Goal: Download file/media

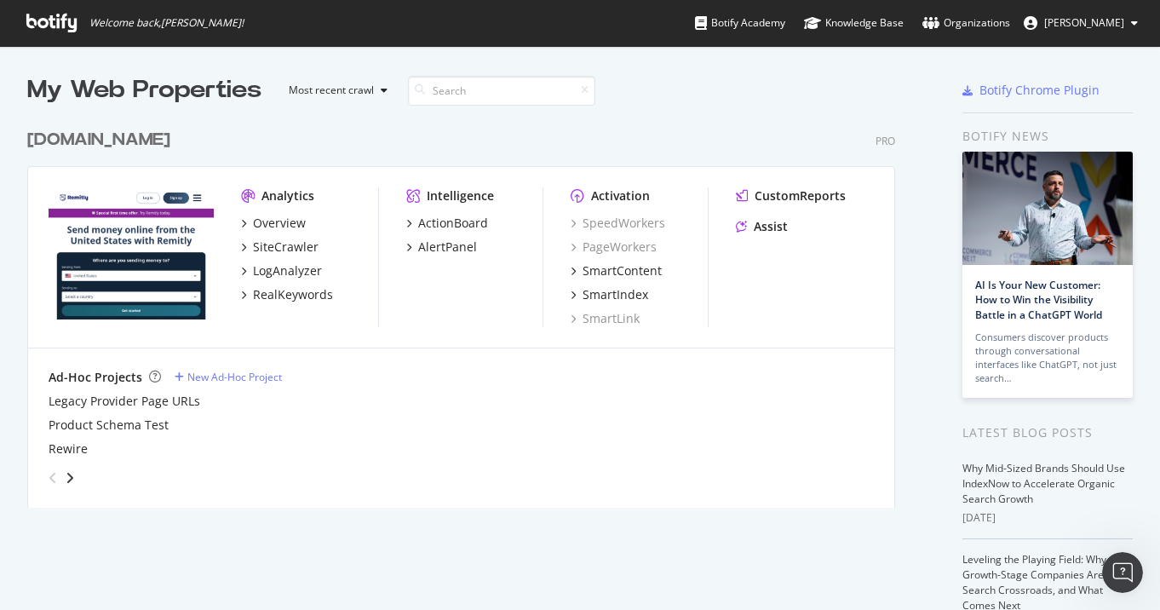
scroll to position [597, 1135]
click at [989, 26] on div "Organizations" at bounding box center [966, 22] width 88 height 17
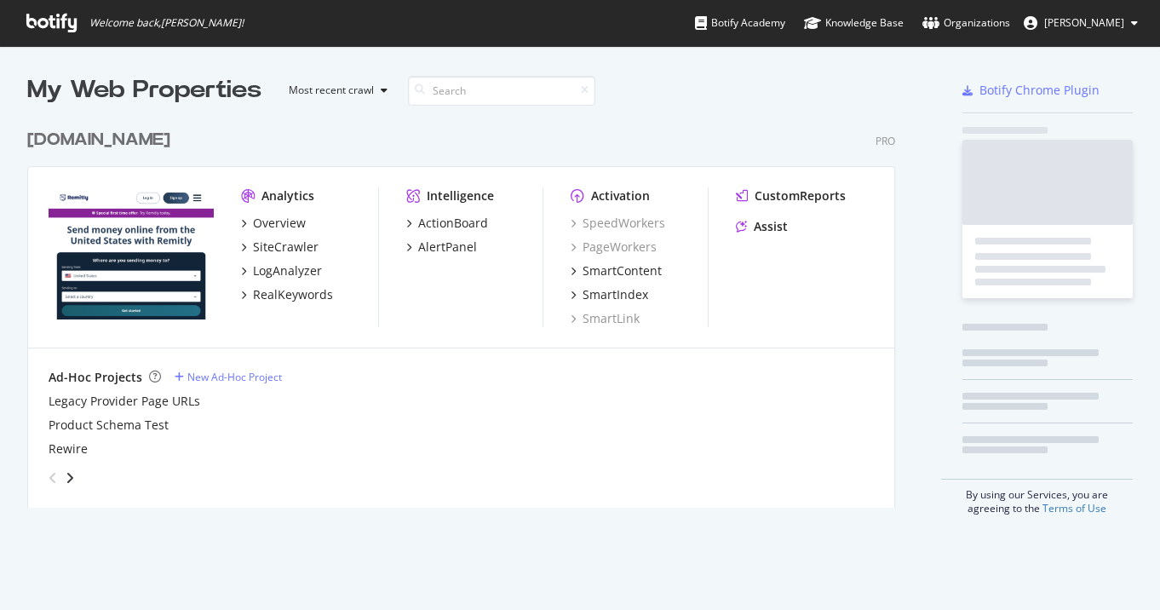
scroll to position [388, 869]
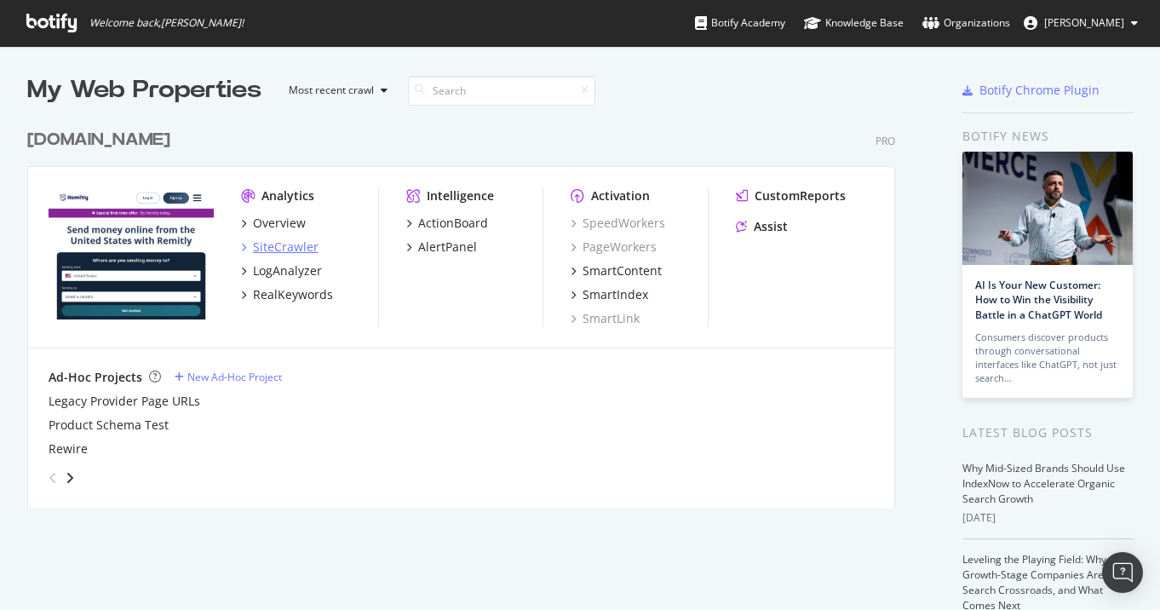
click at [267, 245] on div "SiteCrawler" at bounding box center [286, 246] width 66 height 17
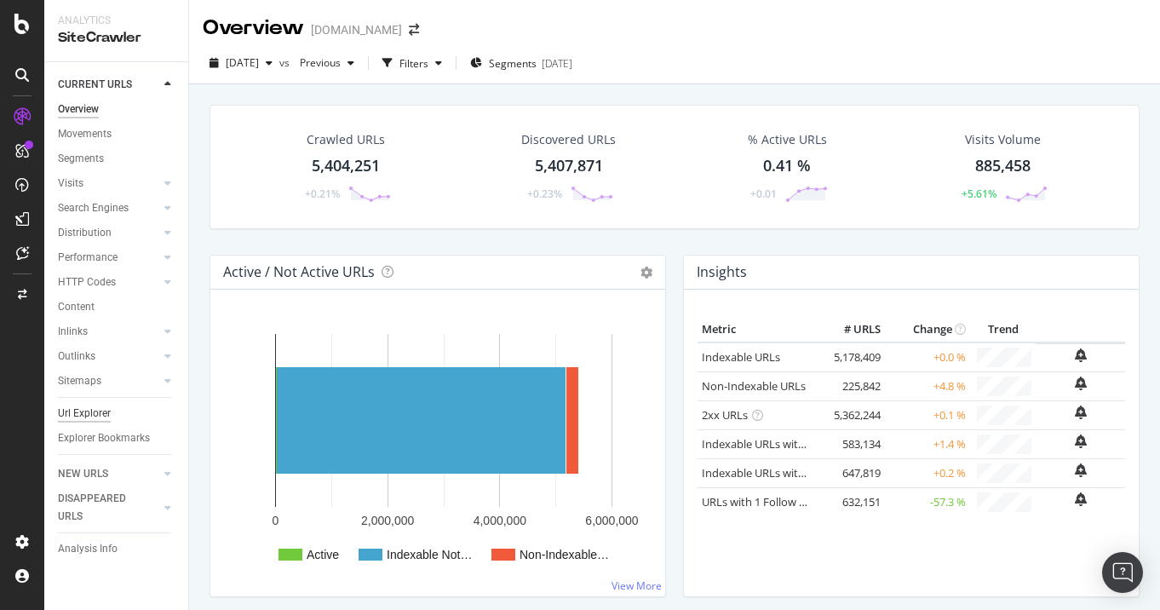
click at [106, 414] on div "Url Explorer" at bounding box center [84, 414] width 53 height 18
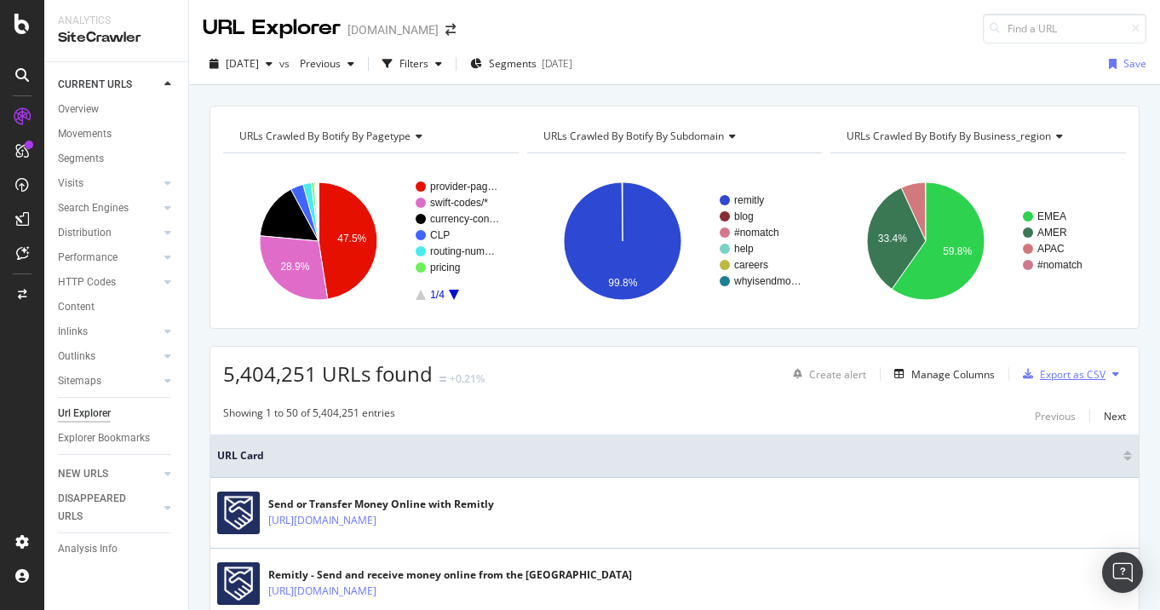
click at [1070, 373] on div "Export as CSV" at bounding box center [1073, 374] width 66 height 14
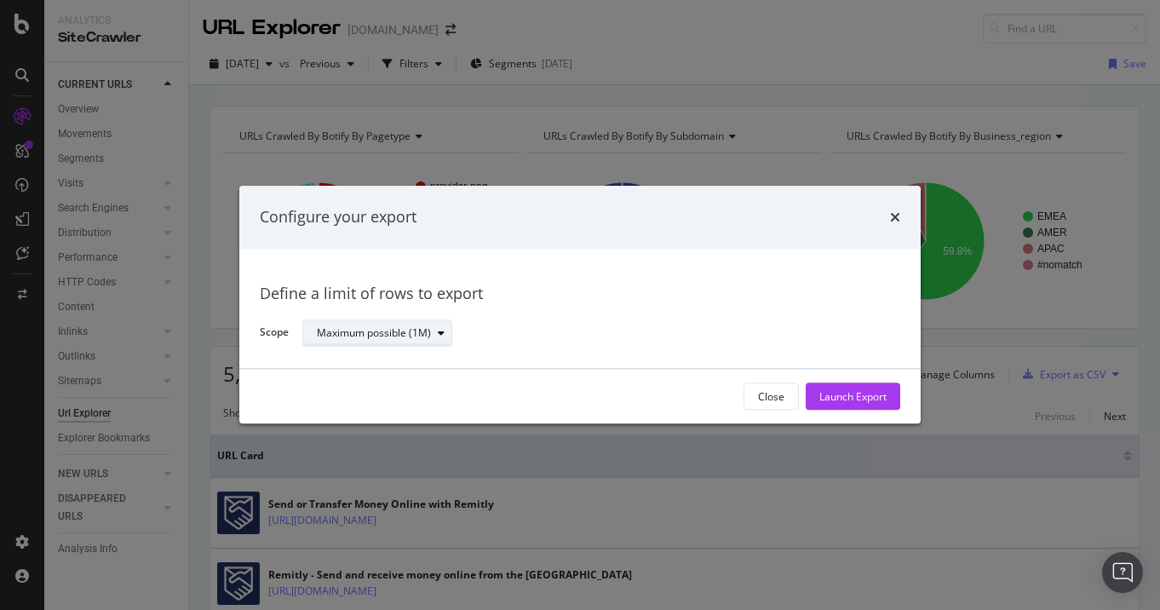
click at [430, 339] on div "Maximum possible (1M)" at bounding box center [384, 333] width 135 height 24
click at [554, 325] on div "Maximum possible (1M)" at bounding box center [594, 334] width 584 height 30
click at [864, 397] on div "Launch Export" at bounding box center [852, 396] width 67 height 14
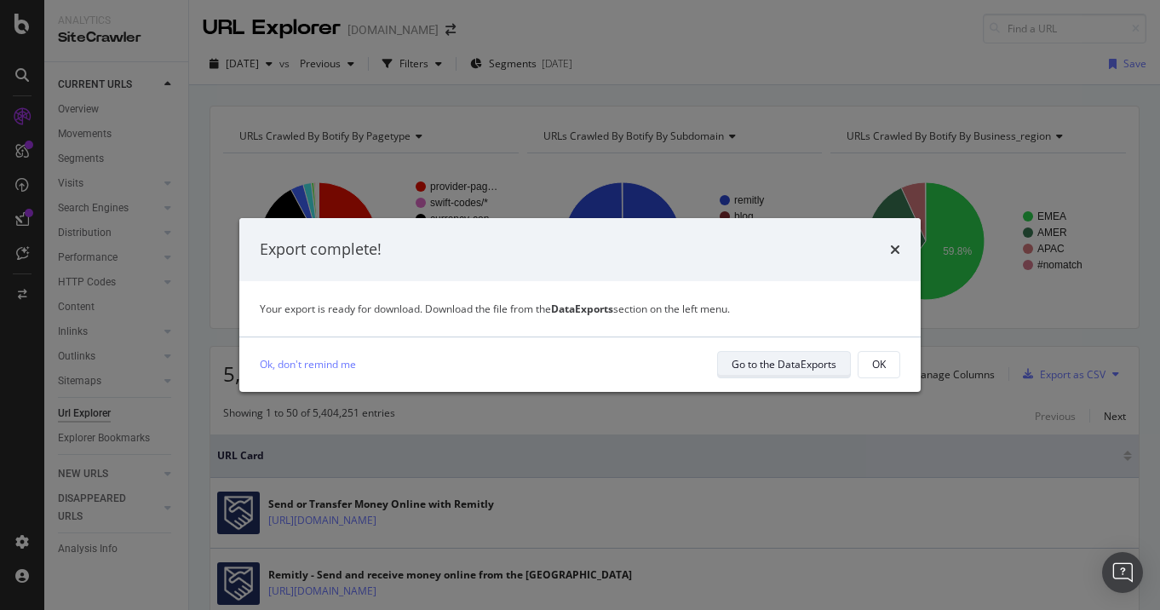
click at [784, 365] on div "Go to the DataExports" at bounding box center [784, 364] width 105 height 14
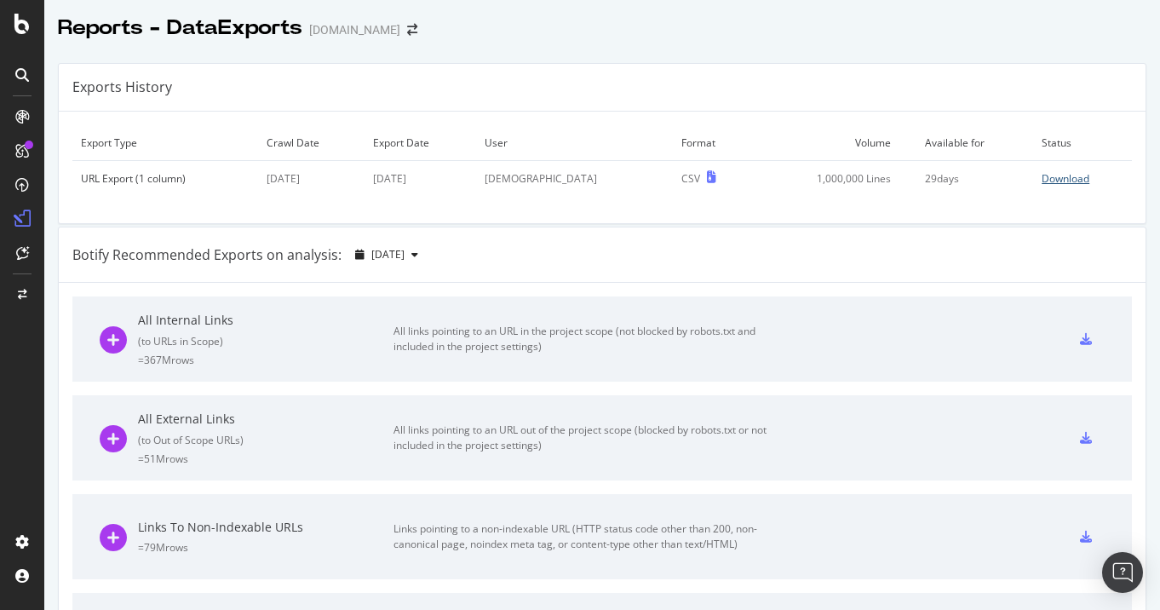
click at [1043, 178] on div "Download" at bounding box center [1066, 178] width 48 height 14
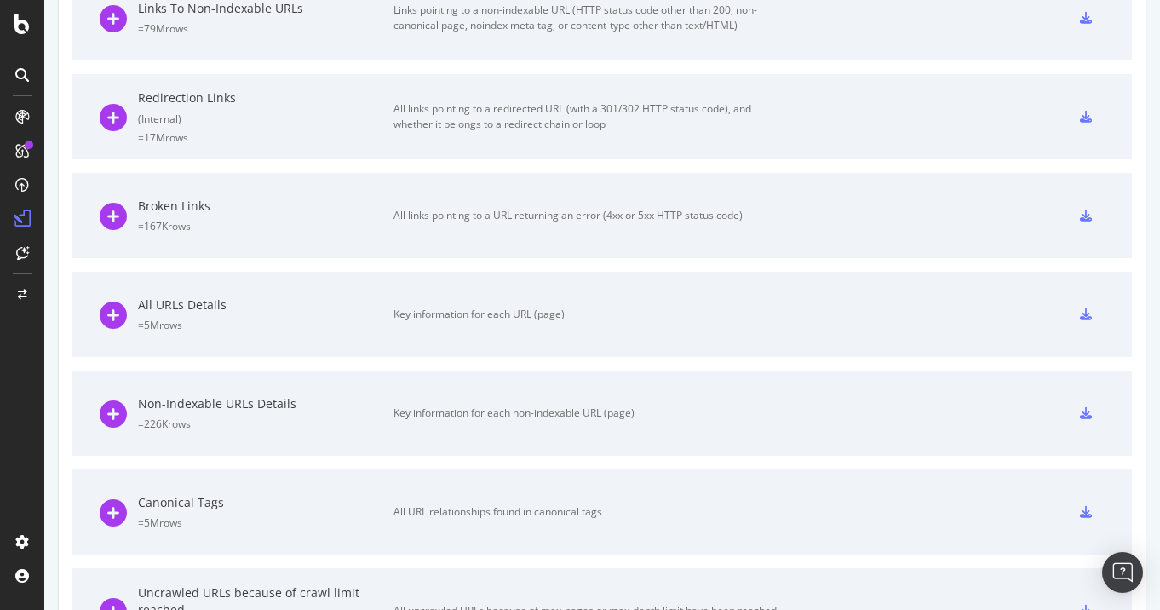
scroll to position [537, 0]
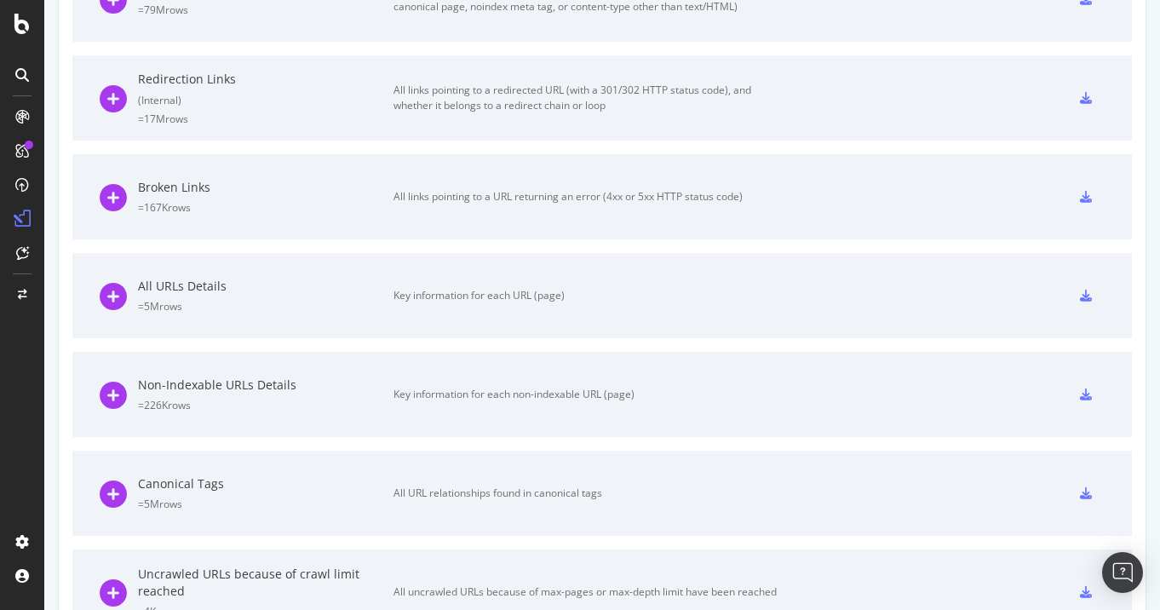
click at [1080, 295] on icon at bounding box center [1086, 296] width 12 height 12
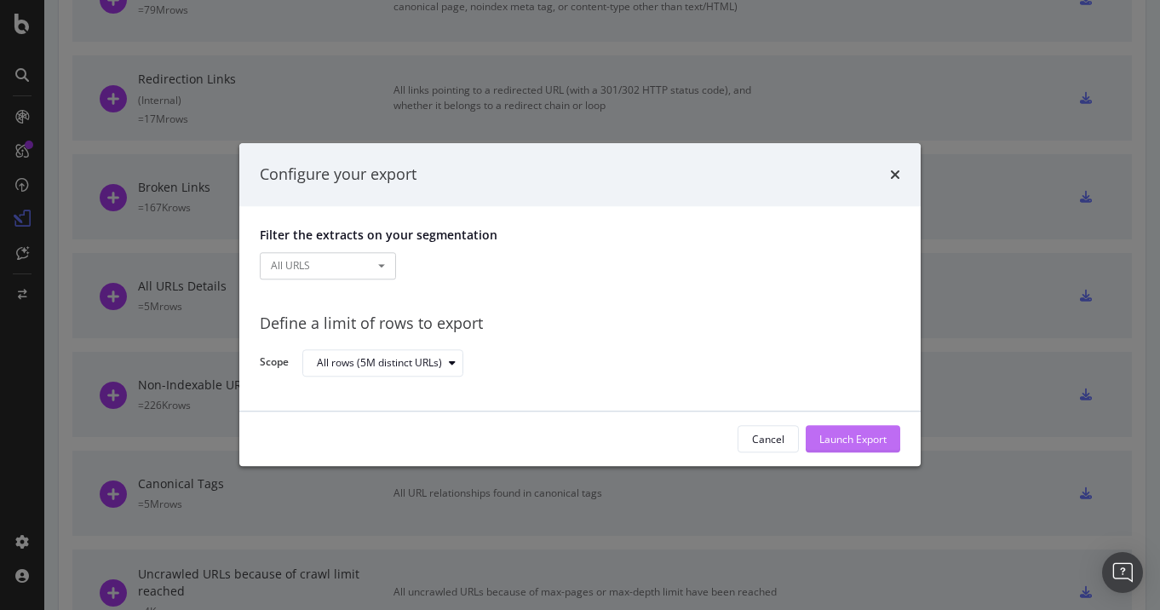
click at [844, 433] on div "Launch Export" at bounding box center [852, 439] width 67 height 14
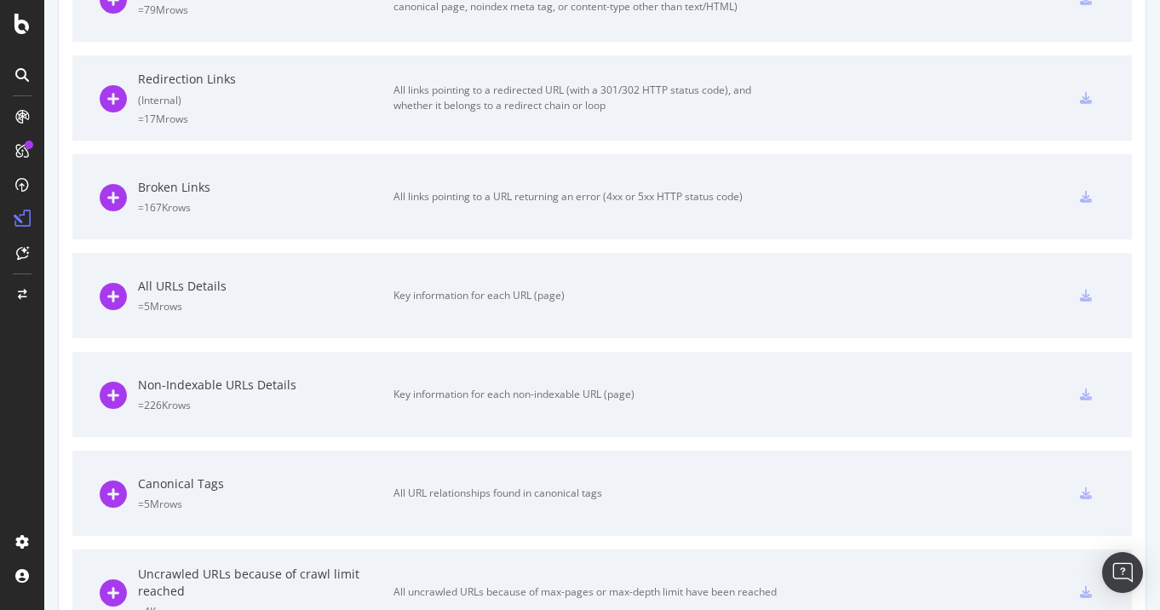
scroll to position [572, 0]
click at [1116, 307] on div "All Internal Links ( to URLs in Scope ) = 367M rows All links pointing to an UR…" at bounding box center [602, 303] width 1087 height 1114
click at [1080, 293] on icon at bounding box center [1086, 296] width 12 height 12
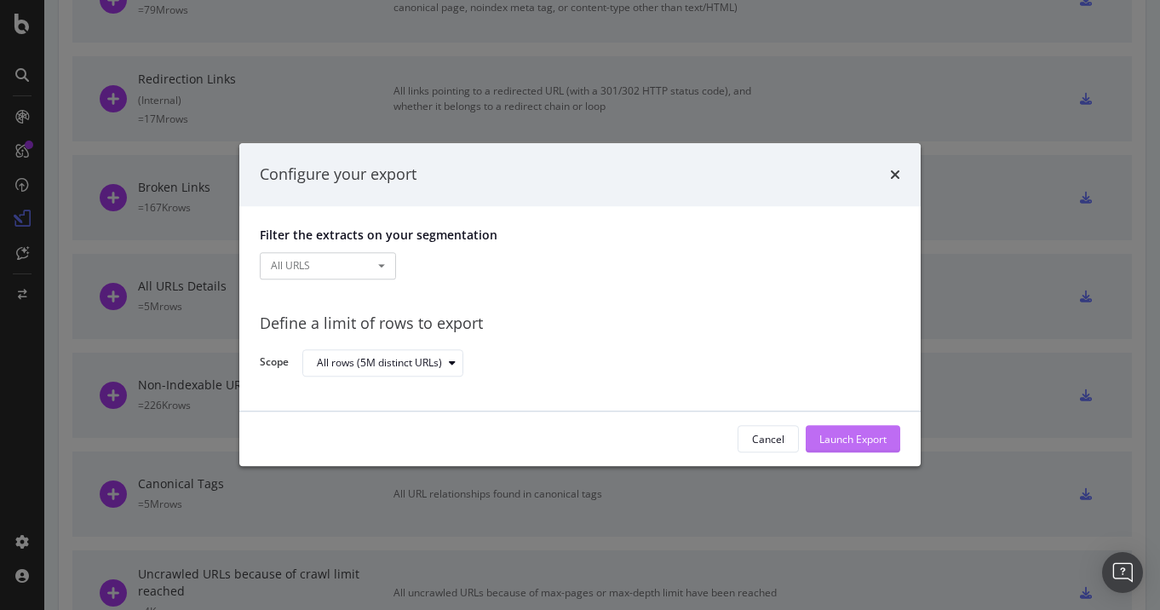
click at [838, 438] on div "Launch Export" at bounding box center [852, 439] width 67 height 14
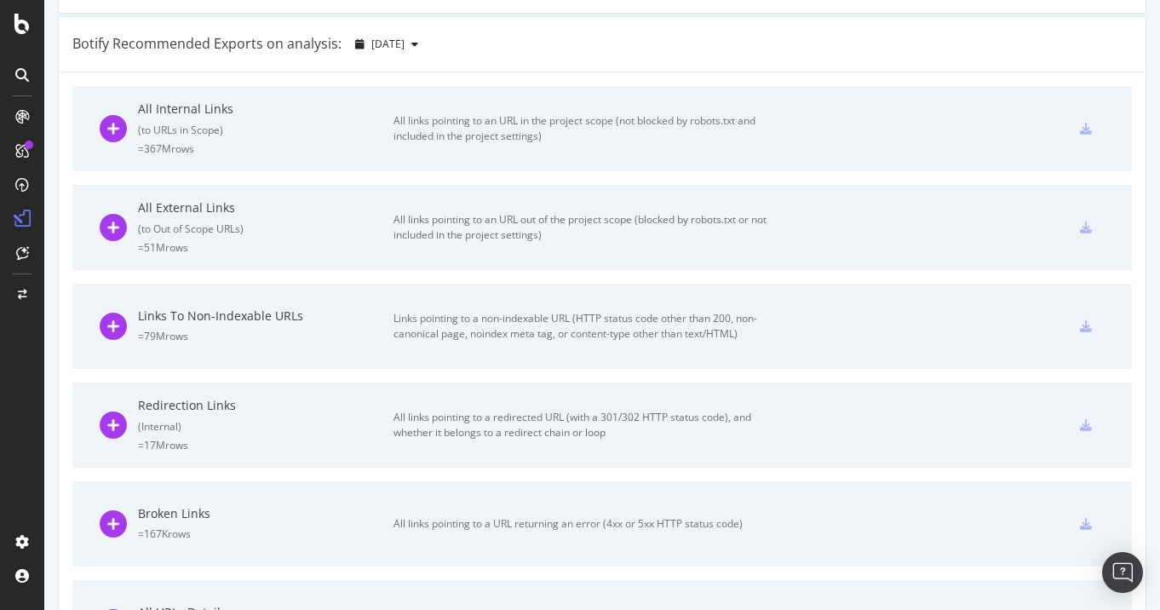
scroll to position [0, 0]
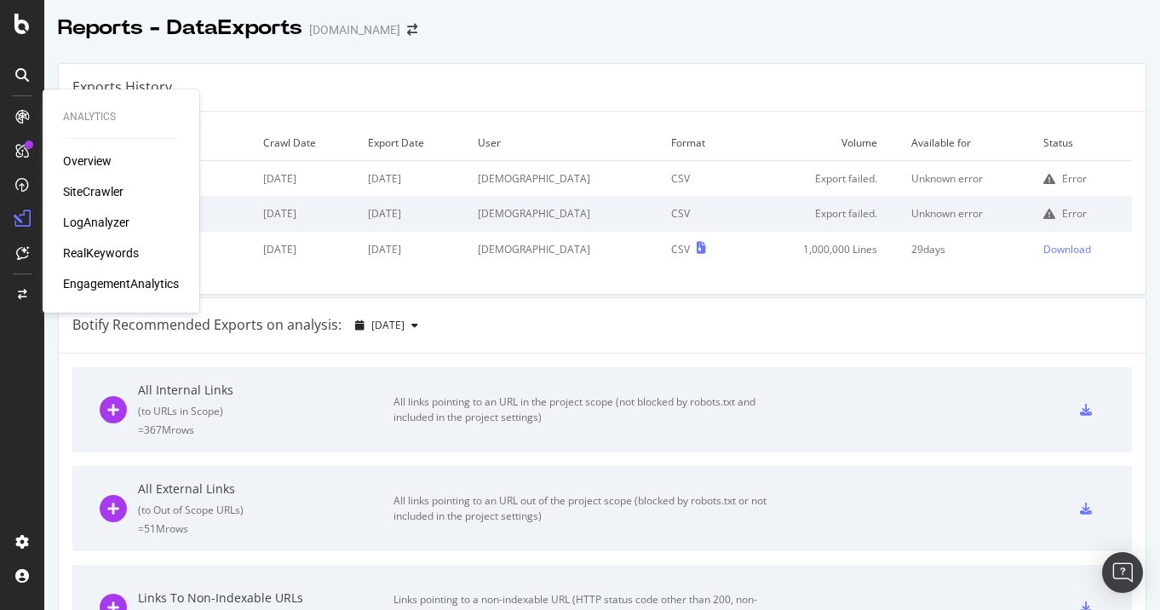
click at [98, 186] on div "SiteCrawler" at bounding box center [93, 191] width 60 height 17
